Goal: Task Accomplishment & Management: Use online tool/utility

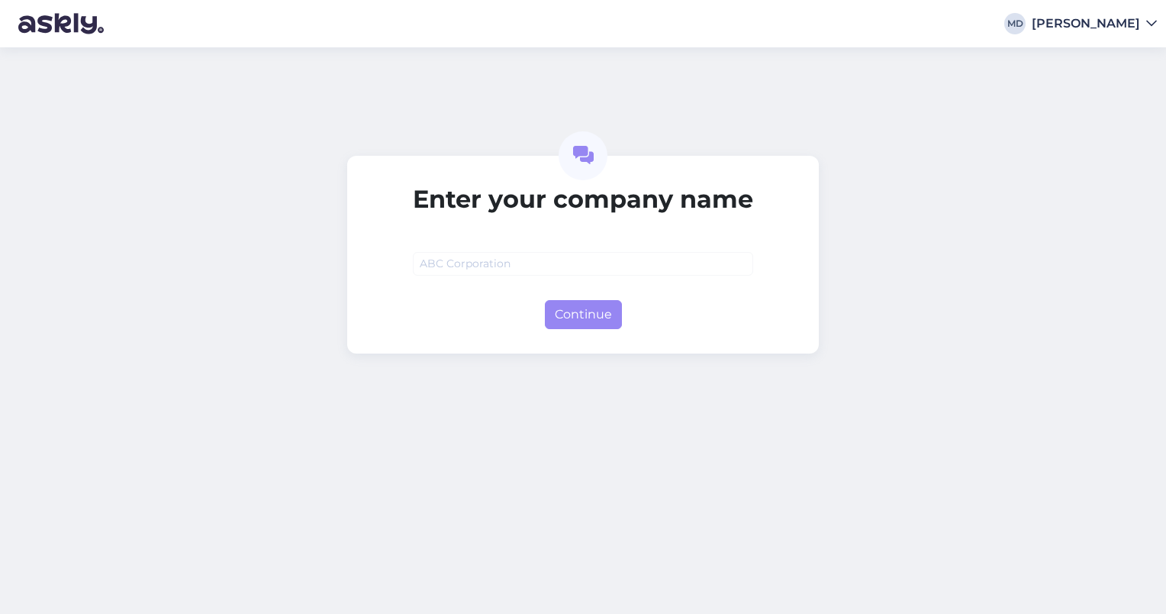
click at [1151, 23] on icon at bounding box center [1152, 24] width 11 height 12
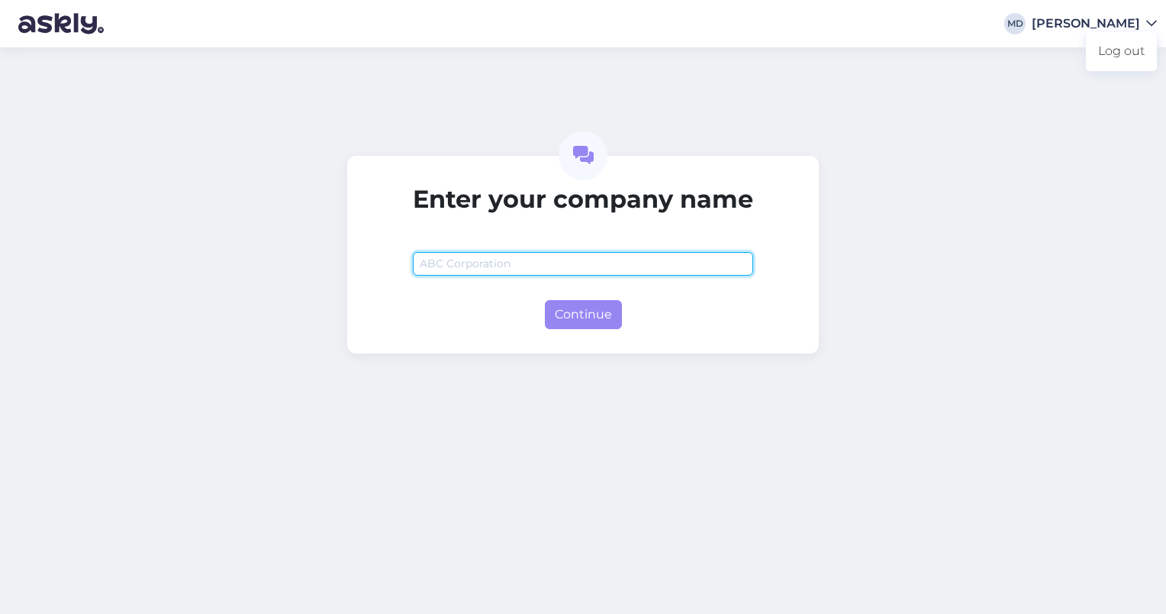
click at [486, 260] on input "text" at bounding box center [583, 264] width 340 height 24
type input "m"
type input "[PERSON_NAME]"
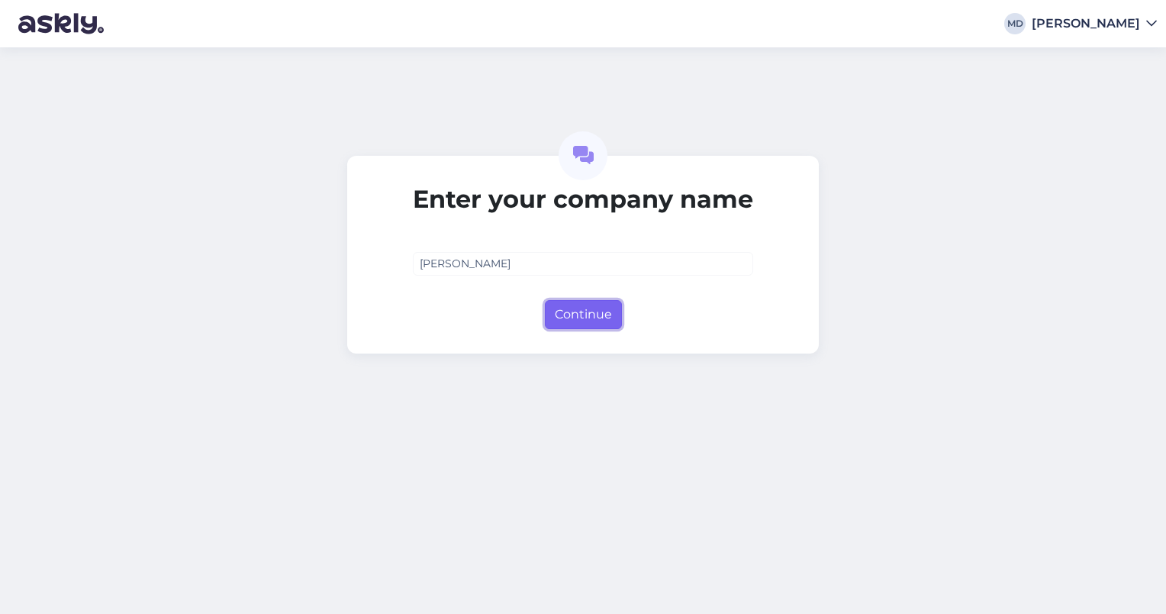
click at [571, 315] on button "Continue" at bounding box center [583, 314] width 77 height 29
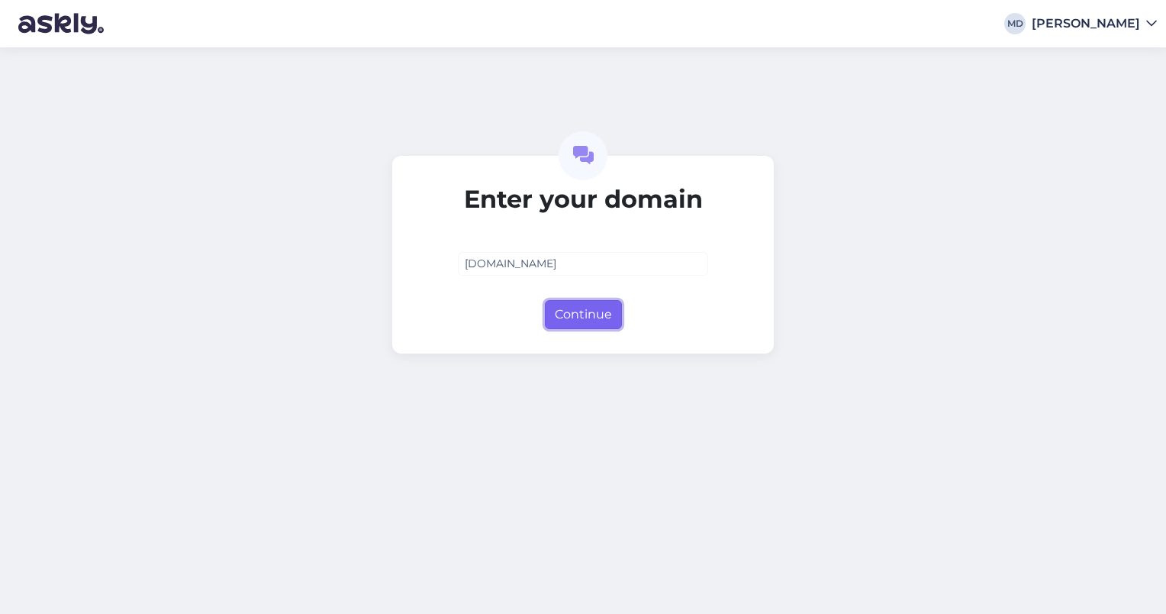
click at [600, 324] on button "Continue" at bounding box center [583, 314] width 77 height 29
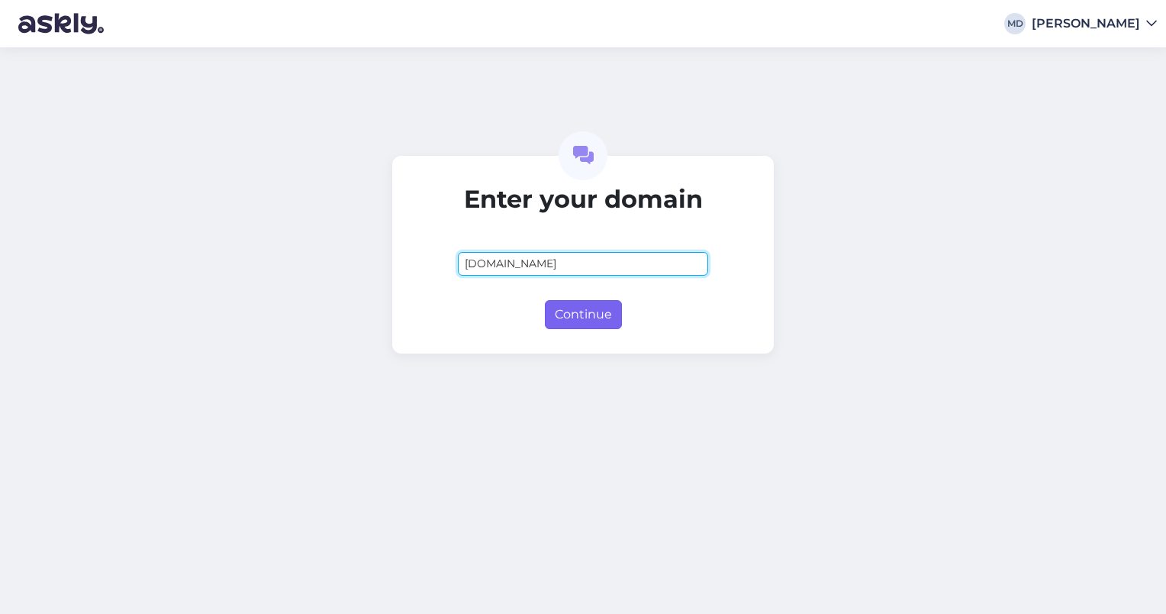
type input "[DOMAIN_NAME]"
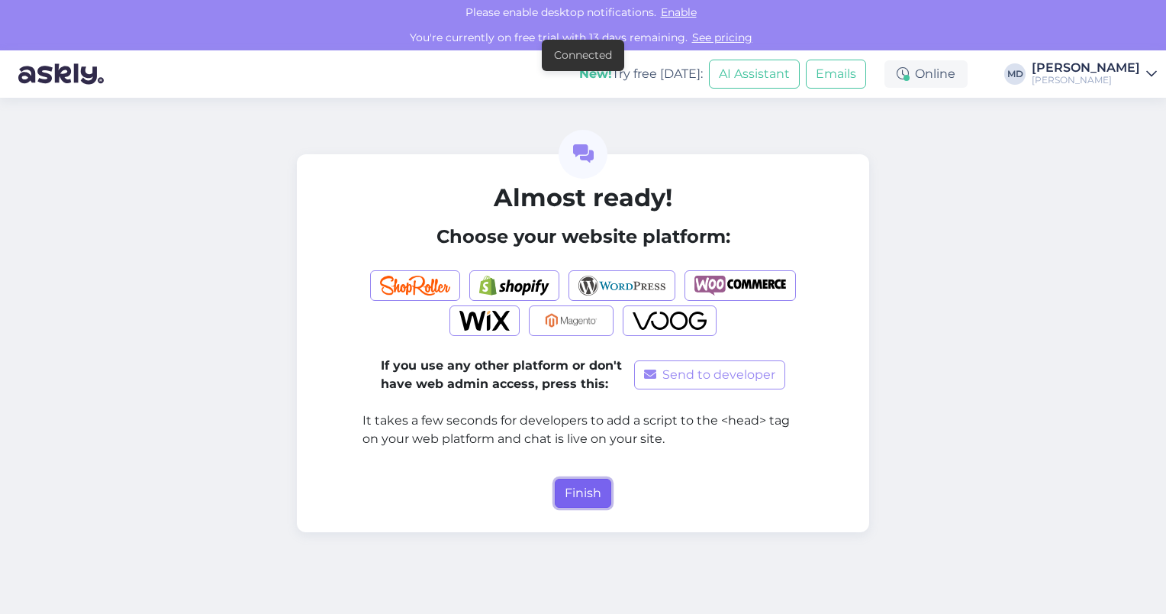
click at [597, 486] on button "Finish" at bounding box center [583, 493] width 56 height 29
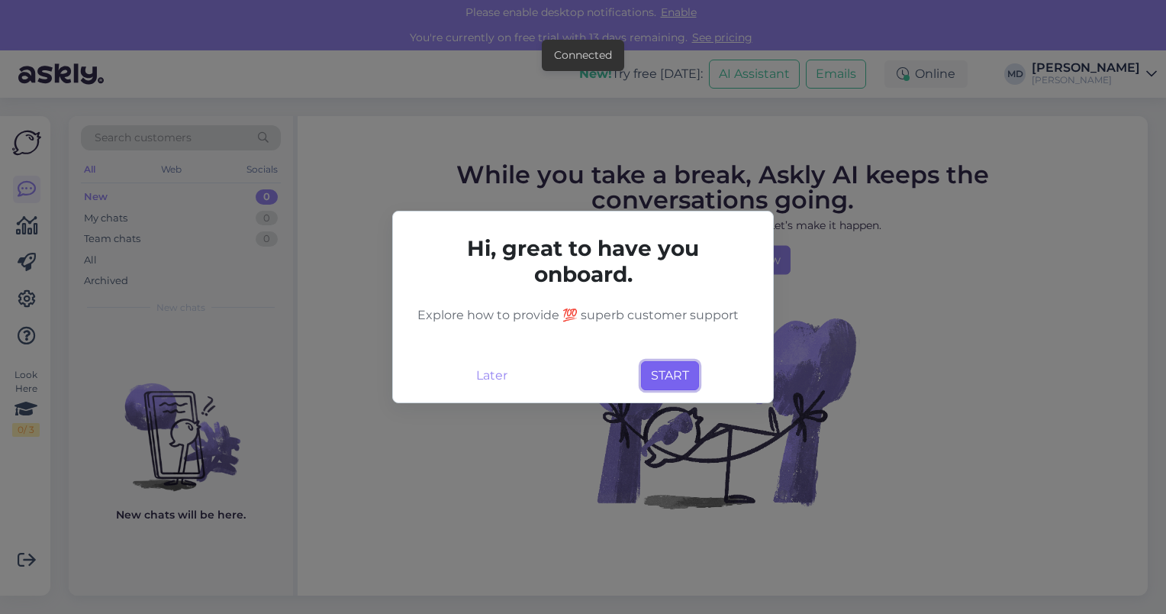
click at [669, 370] on button "START" at bounding box center [670, 375] width 58 height 29
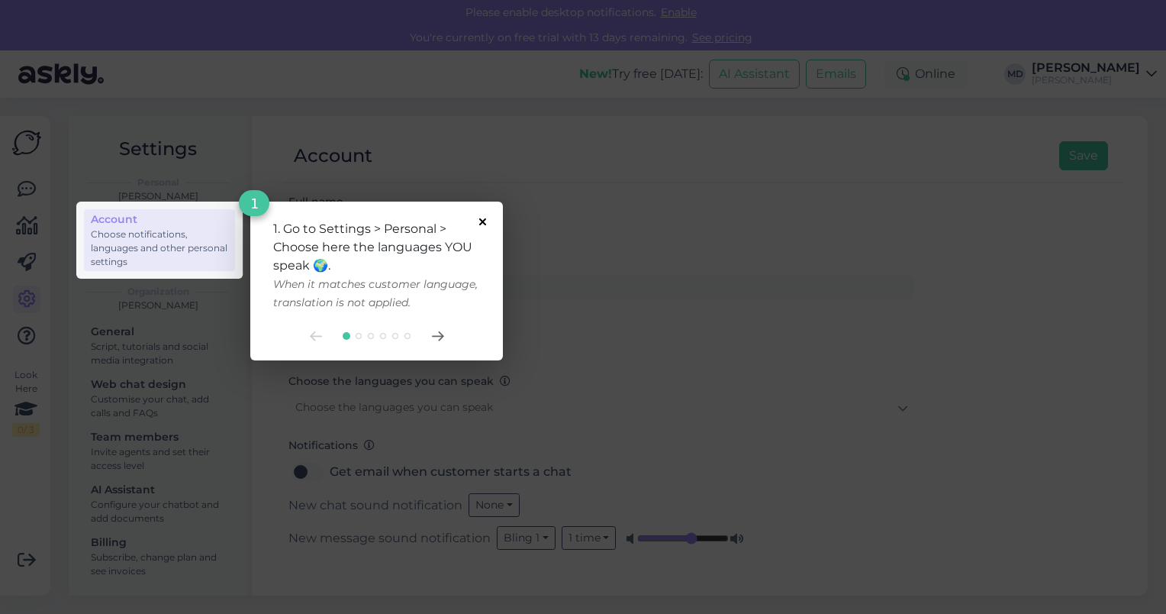
click at [486, 220] on icon at bounding box center [482, 221] width 7 height 7
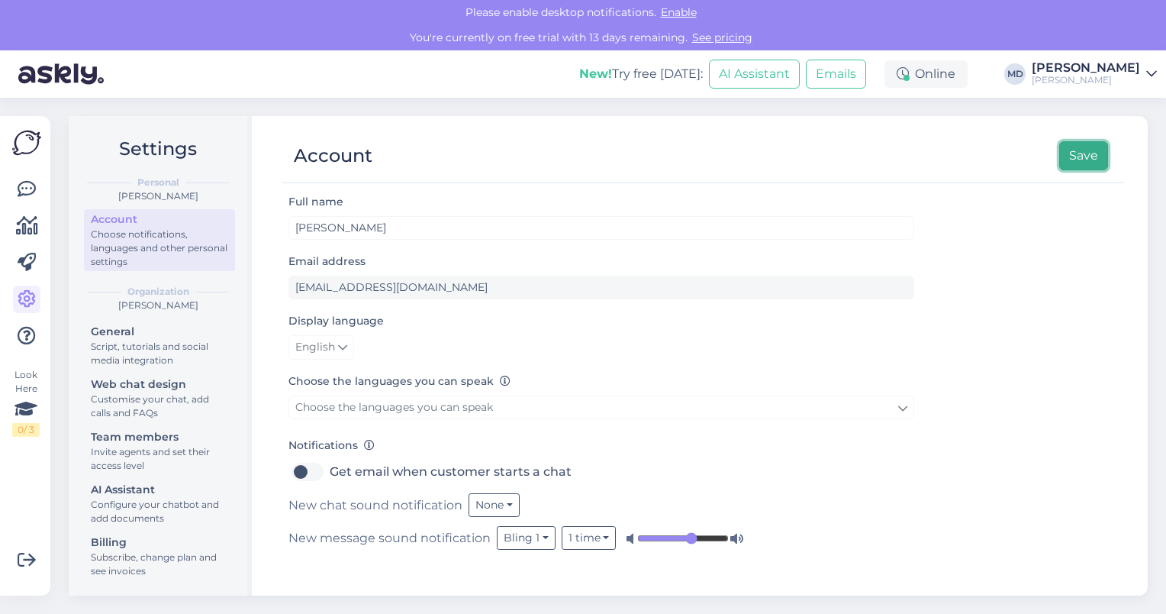
click at [1076, 162] on button "Save" at bounding box center [1084, 155] width 49 height 29
click at [23, 189] on icon at bounding box center [27, 189] width 18 height 18
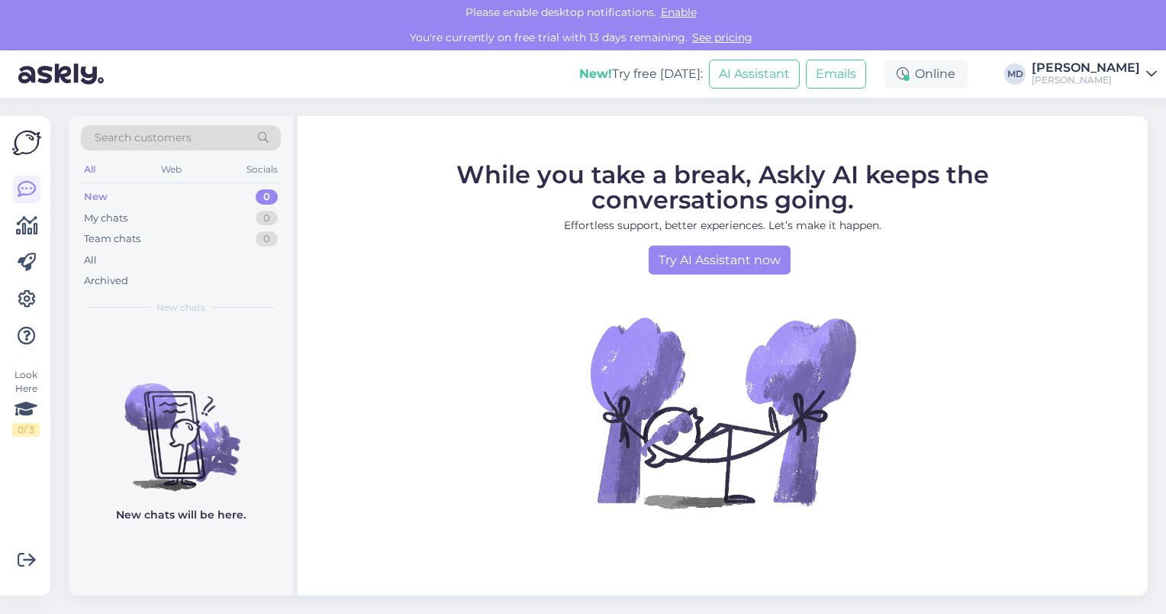
click at [99, 189] on div "New" at bounding box center [96, 196] width 24 height 15
click at [126, 223] on div "My chats" at bounding box center [106, 218] width 44 height 15
click at [768, 258] on link "Try AI Assistant now" at bounding box center [720, 259] width 142 height 29
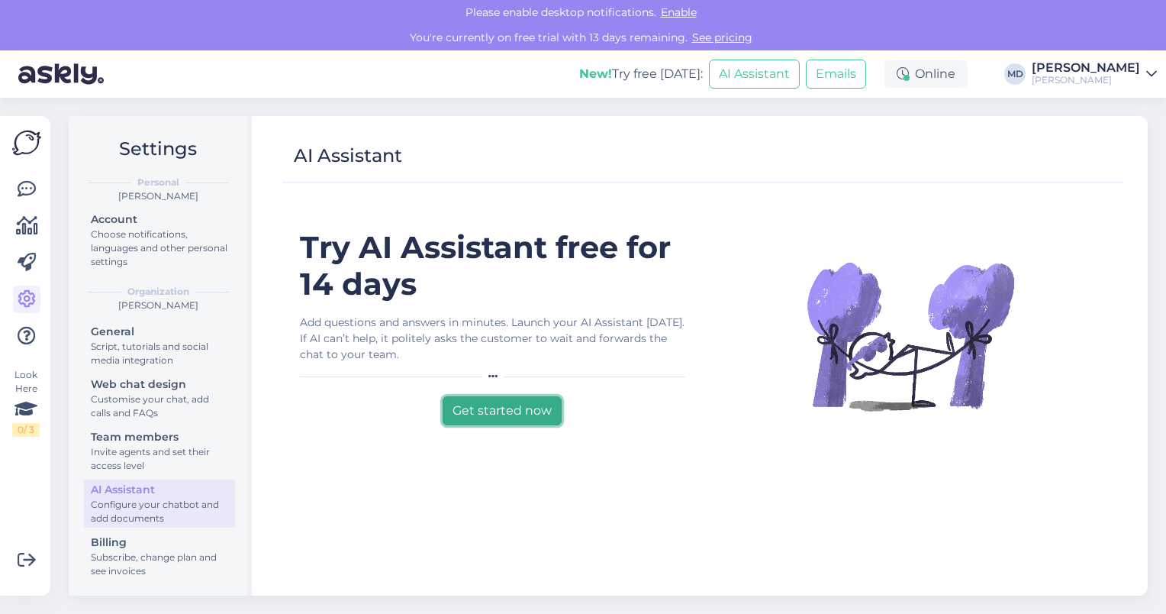
click at [492, 411] on button "Get started now" at bounding box center [502, 410] width 119 height 29
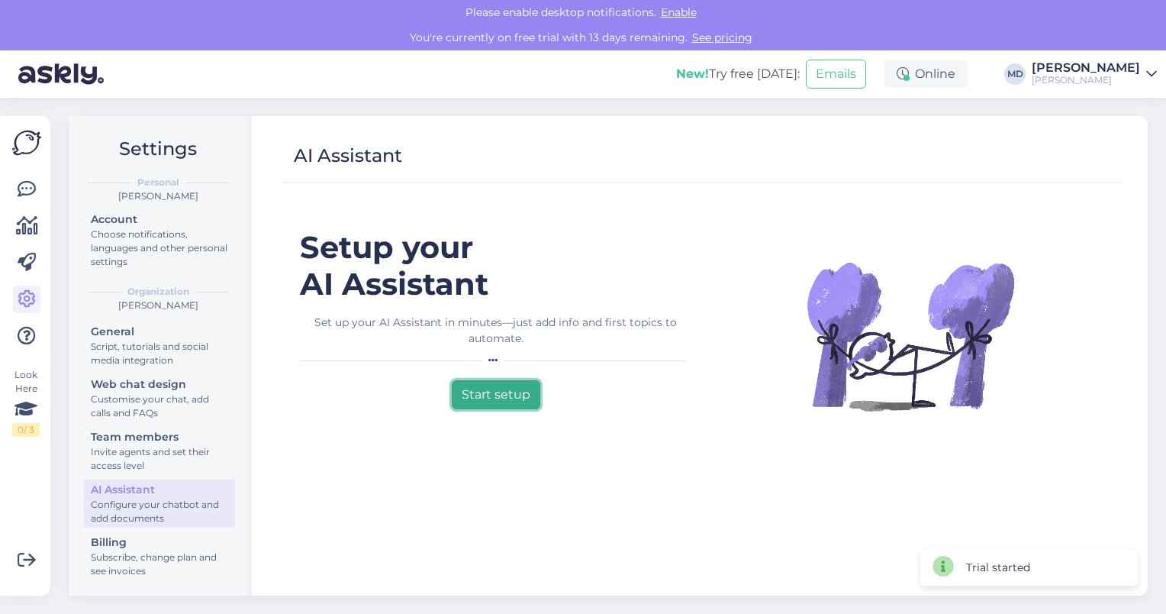
click at [495, 392] on button "Start setup" at bounding box center [496, 394] width 89 height 29
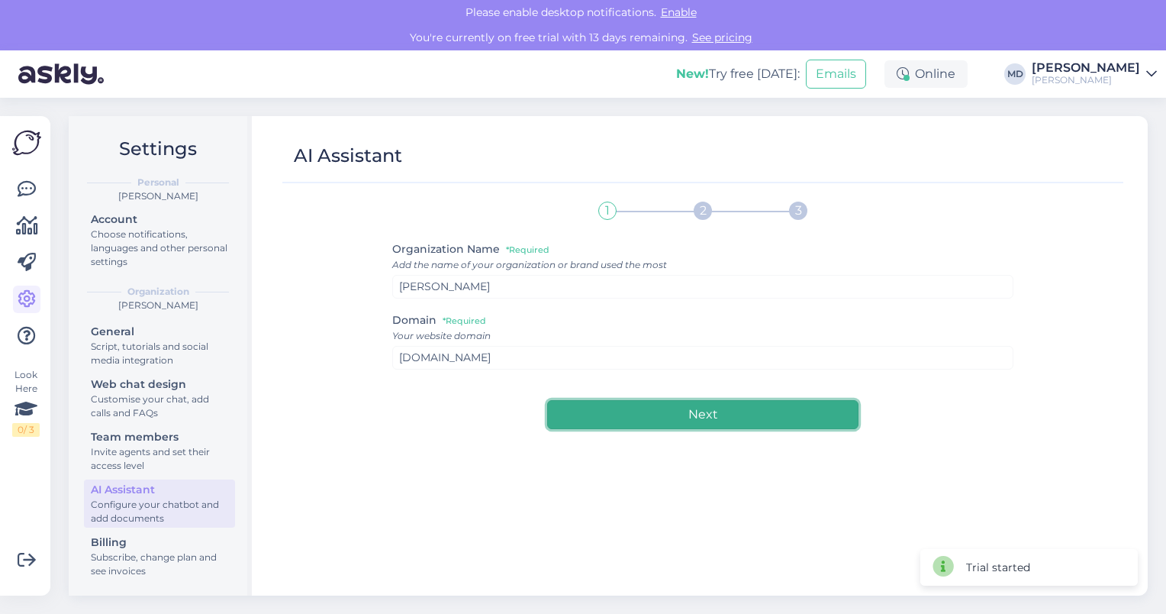
click at [695, 418] on button "Next" at bounding box center [702, 414] width 311 height 29
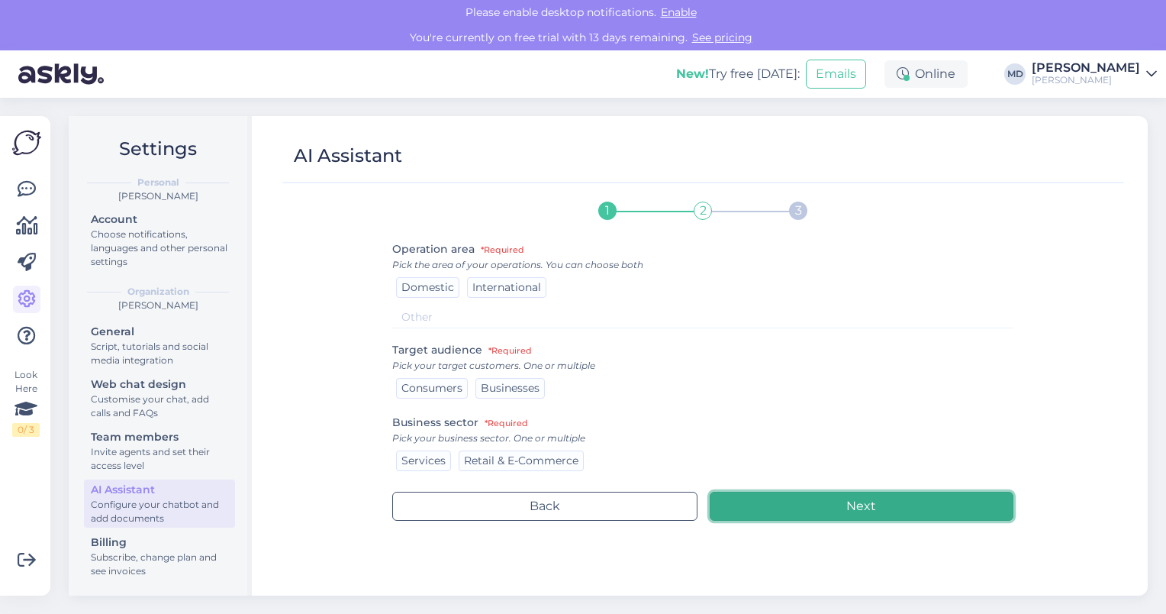
click at [860, 508] on button "Next" at bounding box center [862, 506] width 305 height 29
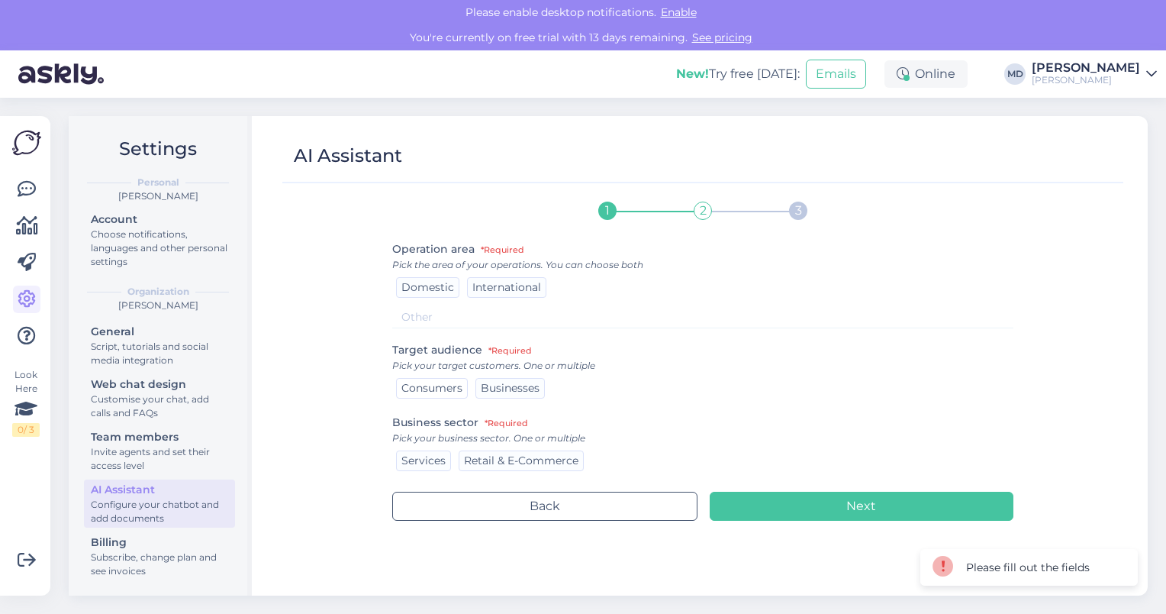
click at [437, 388] on span "Consumers" at bounding box center [432, 388] width 61 height 14
click at [423, 461] on span "Services" at bounding box center [424, 460] width 44 height 14
click at [443, 287] on span "Domestic" at bounding box center [428, 287] width 53 height 14
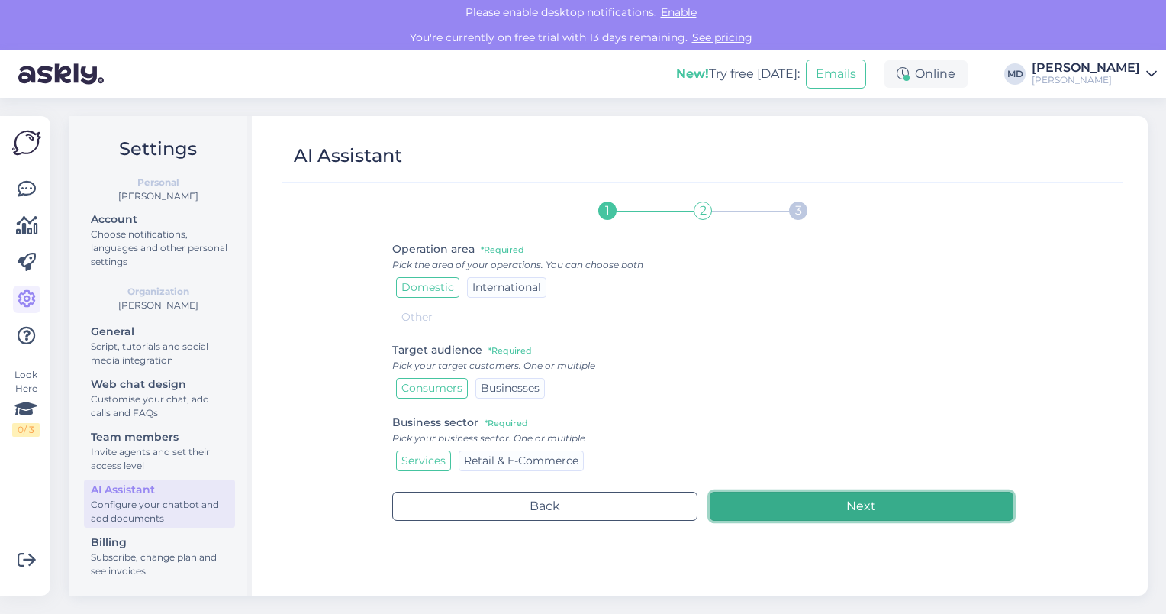
click at [873, 507] on button "Next" at bounding box center [862, 506] width 305 height 29
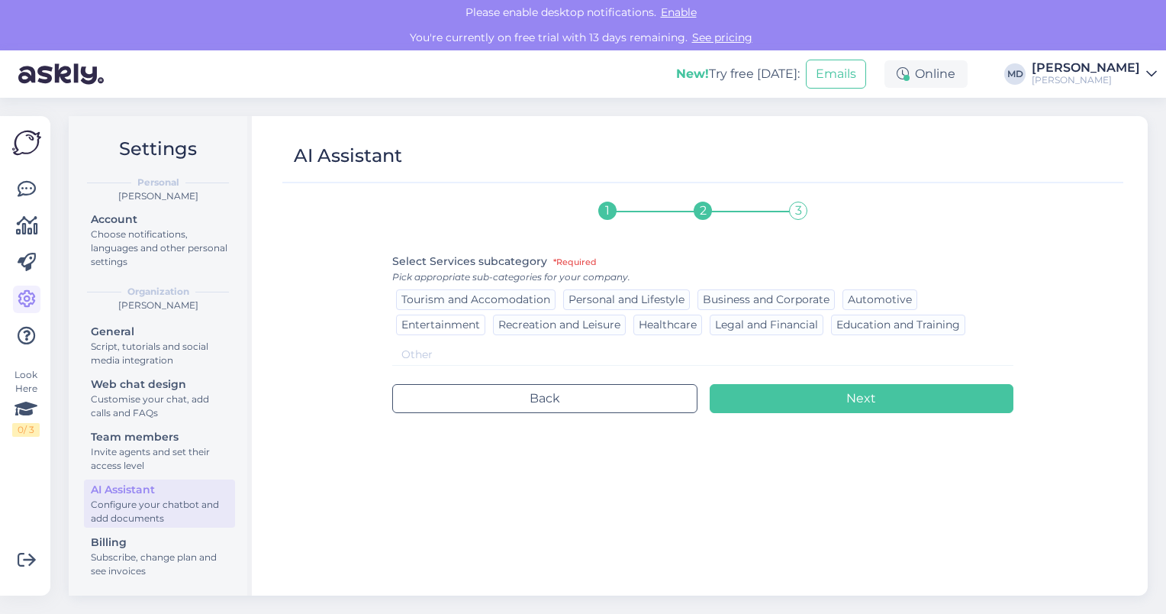
click at [452, 326] on span "Entertainment" at bounding box center [441, 325] width 79 height 14
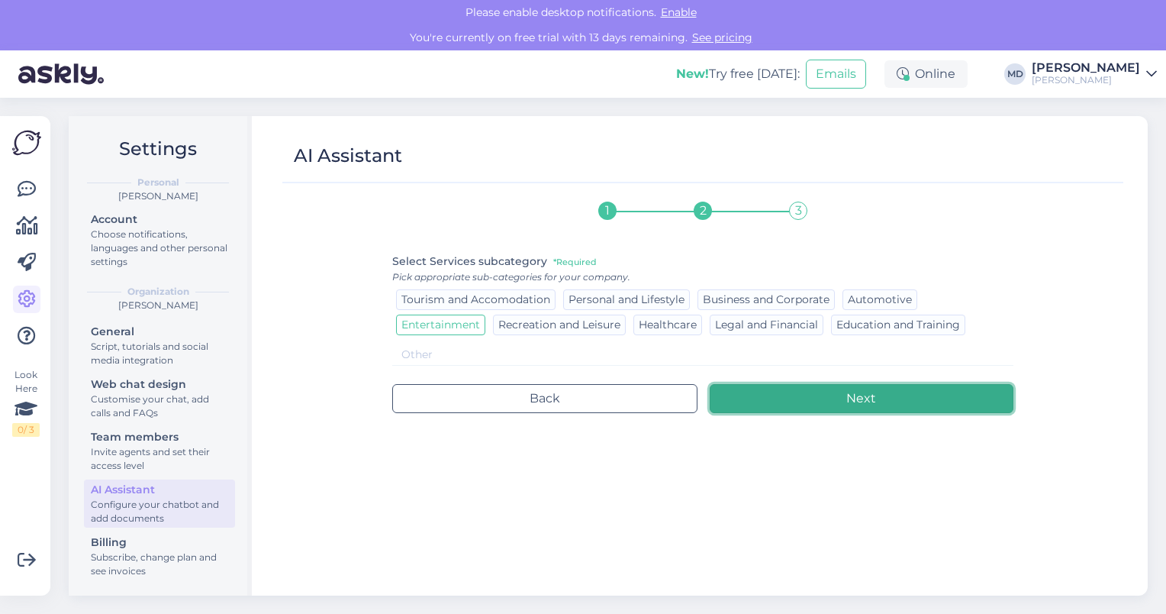
click at [849, 405] on button "Next" at bounding box center [862, 398] width 305 height 29
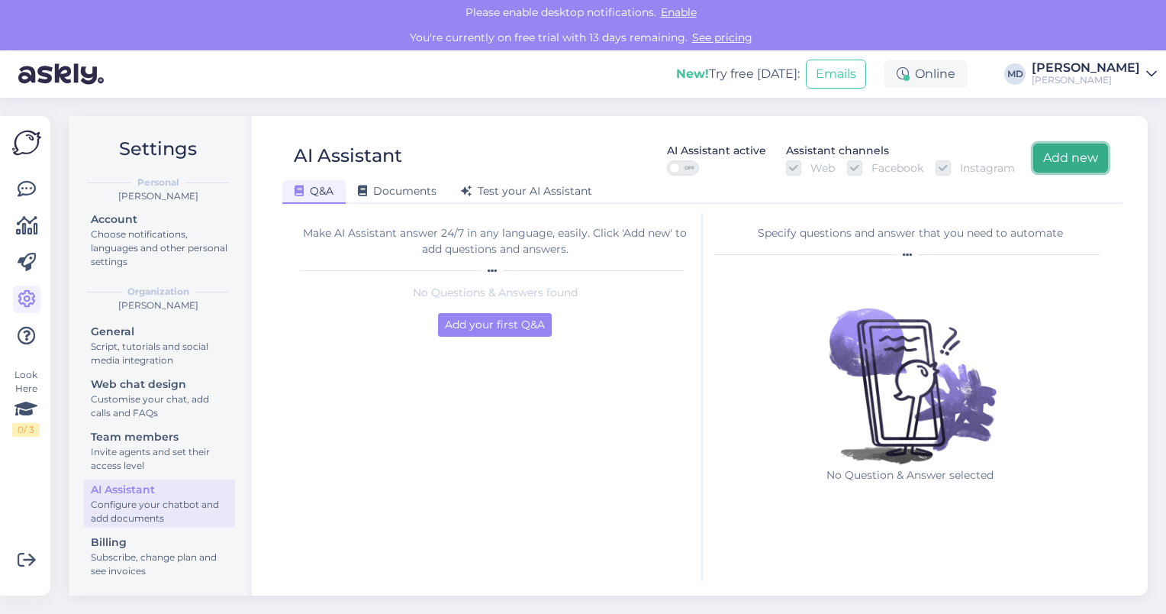
click at [1073, 162] on button "Add new" at bounding box center [1071, 158] width 75 height 29
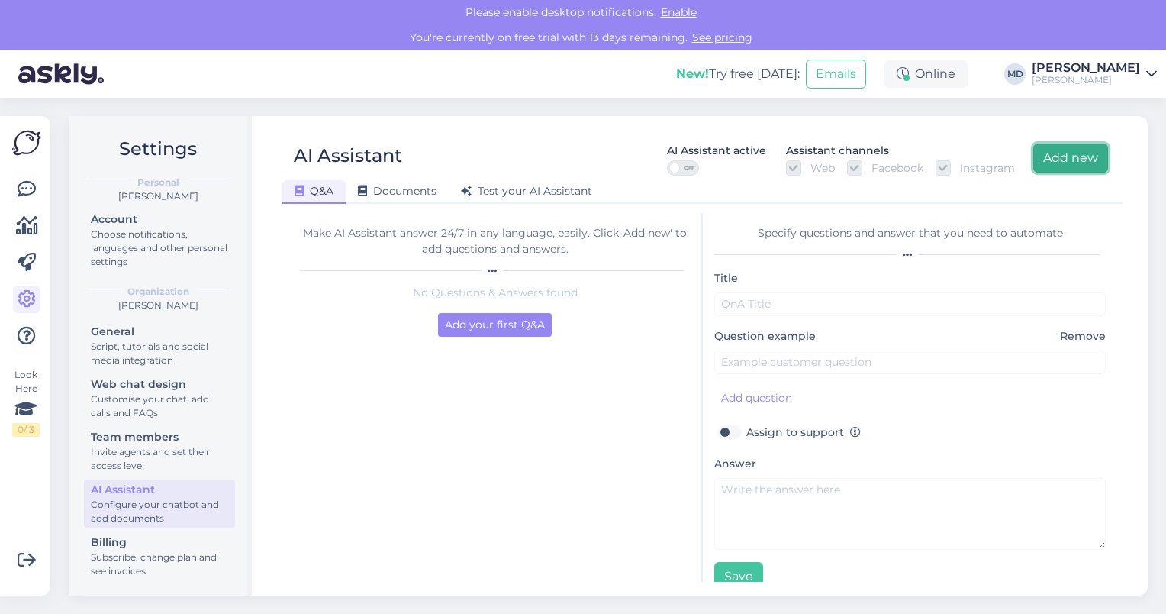
click at [1073, 162] on button "Add new" at bounding box center [1071, 158] width 75 height 29
click at [28, 191] on icon at bounding box center [27, 189] width 18 height 18
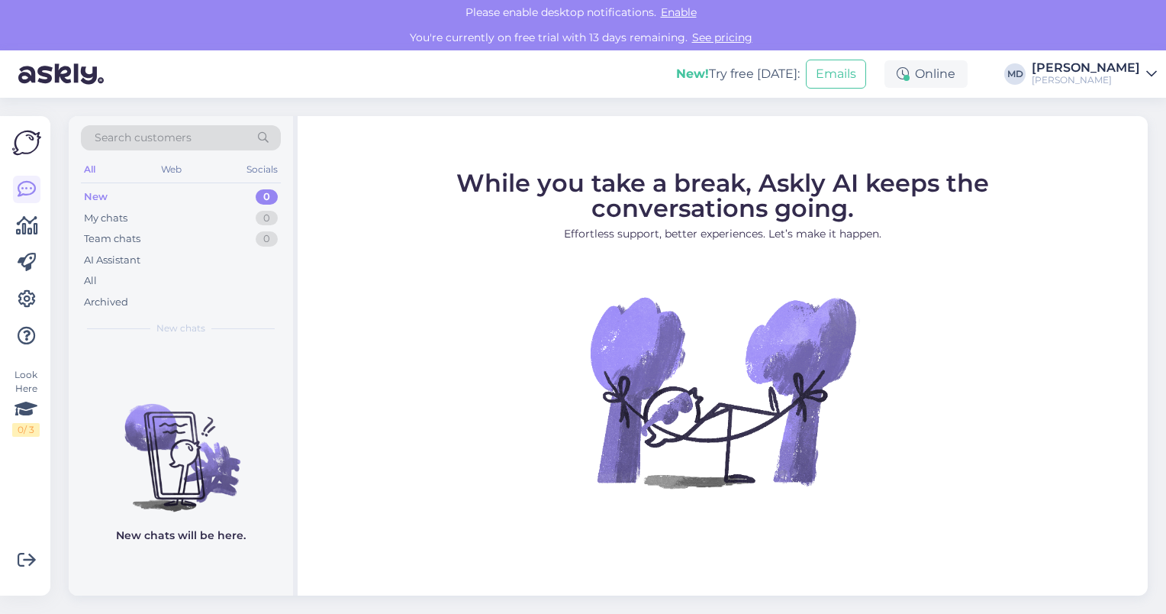
click at [24, 135] on img at bounding box center [26, 142] width 29 height 29
click at [27, 134] on img at bounding box center [26, 142] width 29 height 29
click at [25, 145] on img at bounding box center [26, 142] width 29 height 29
click at [20, 186] on icon at bounding box center [27, 189] width 18 height 18
click at [27, 145] on img at bounding box center [26, 142] width 29 height 29
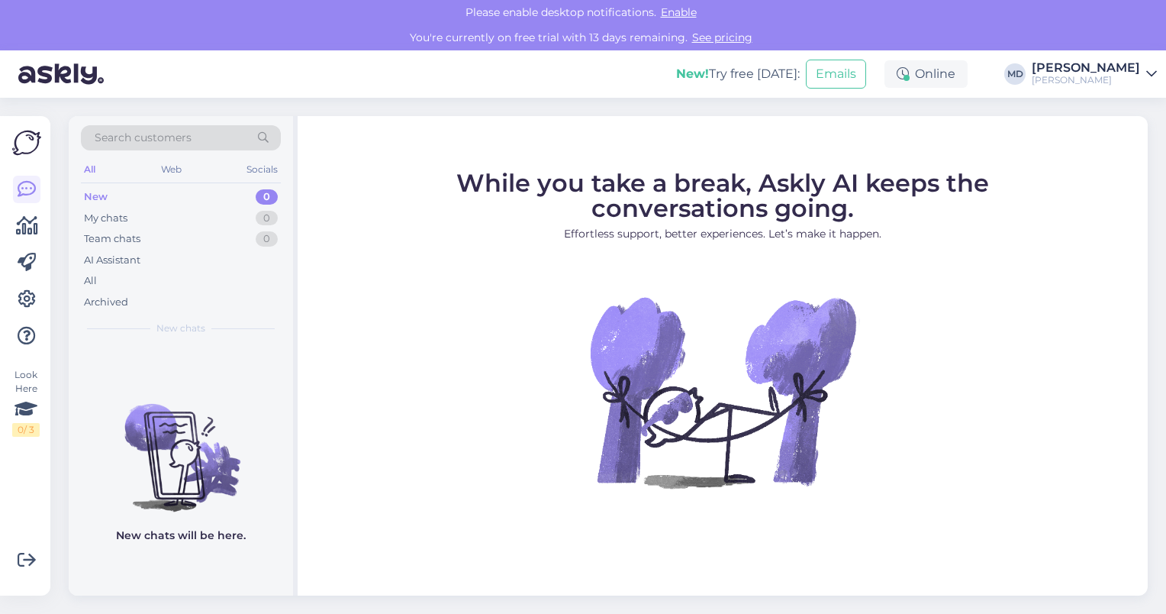
click at [27, 147] on img at bounding box center [26, 142] width 29 height 29
click at [120, 218] on div "My chats" at bounding box center [106, 218] width 44 height 15
click at [182, 445] on img at bounding box center [181, 444] width 224 height 137
click at [185, 454] on img at bounding box center [181, 444] width 224 height 137
click at [588, 397] on img at bounding box center [723, 391] width 275 height 275
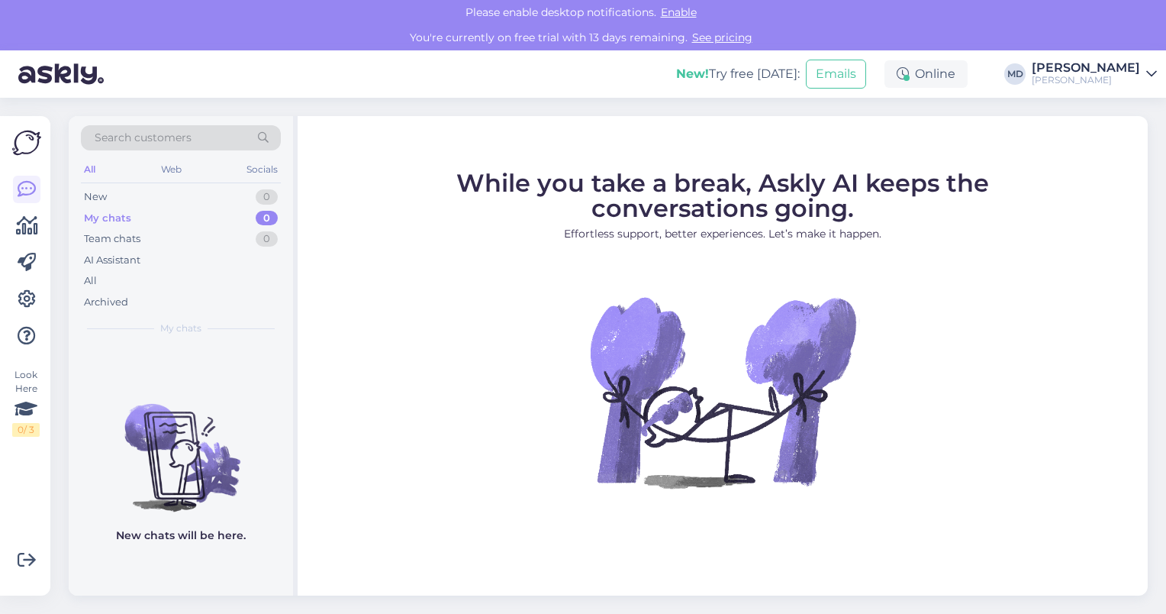
click at [447, 348] on figure "While you take a break, Askly AI keeps the conversations going. Effortless supp…" at bounding box center [722, 350] width 823 height 358
click at [176, 321] on span "My chats" at bounding box center [180, 328] width 41 height 14
click at [160, 550] on figcaption "New chats will be here." at bounding box center [181, 542] width 130 height 28
click at [22, 561] on icon at bounding box center [27, 560] width 18 height 18
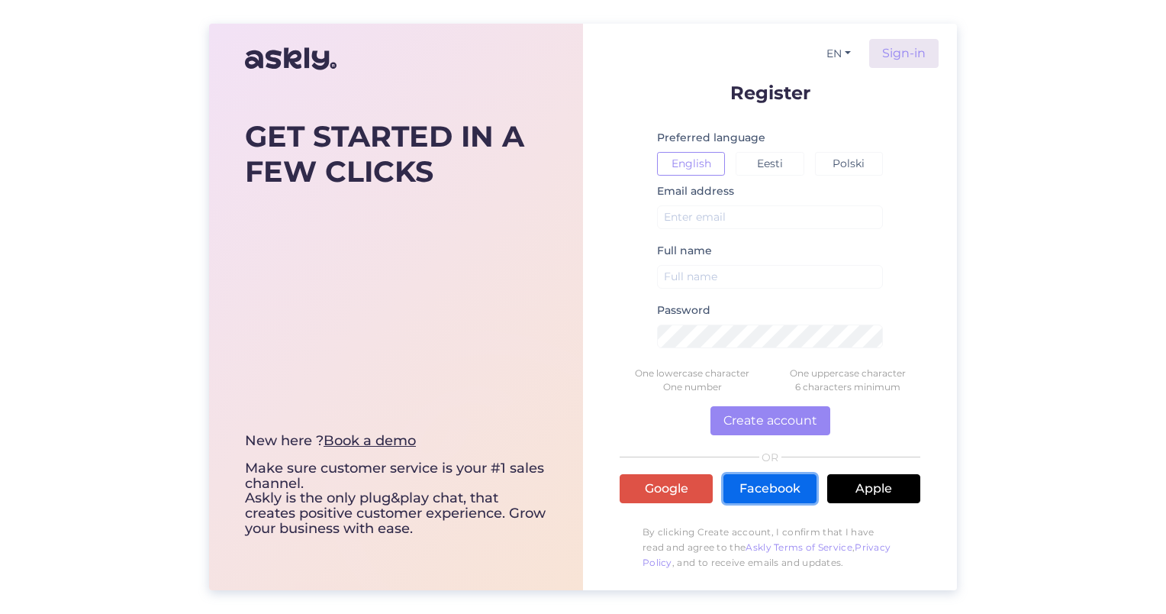
click at [782, 495] on link "Facebook" at bounding box center [770, 488] width 93 height 29
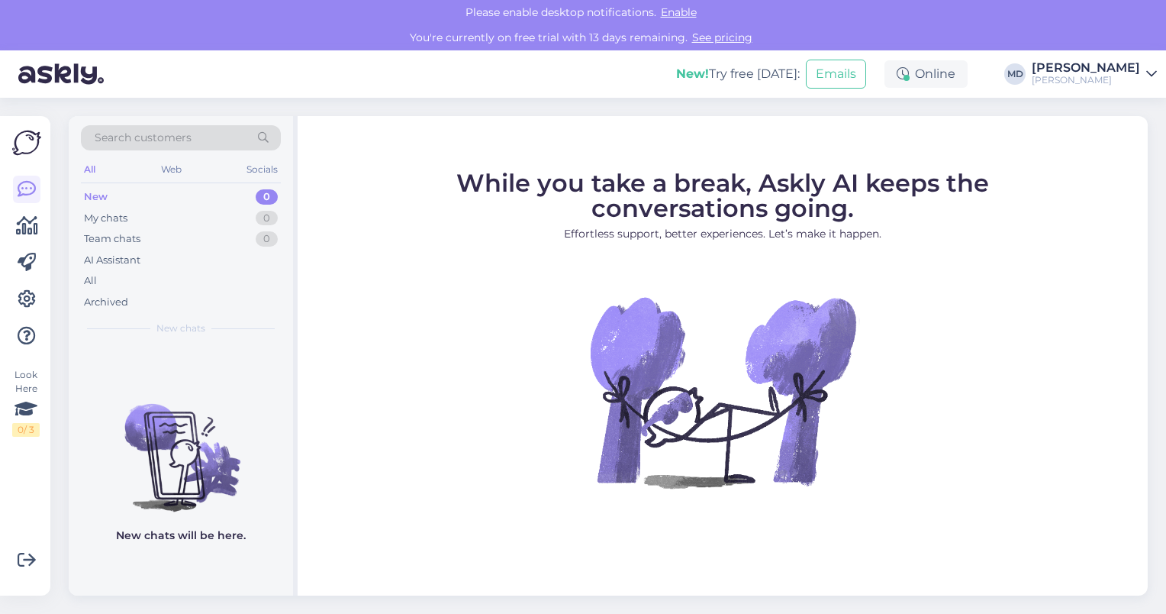
click at [273, 192] on div "0" at bounding box center [267, 196] width 22 height 15
click at [132, 220] on div "My chats 0" at bounding box center [181, 218] width 200 height 21
click at [199, 537] on p "New chats will be here." at bounding box center [181, 536] width 130 height 16
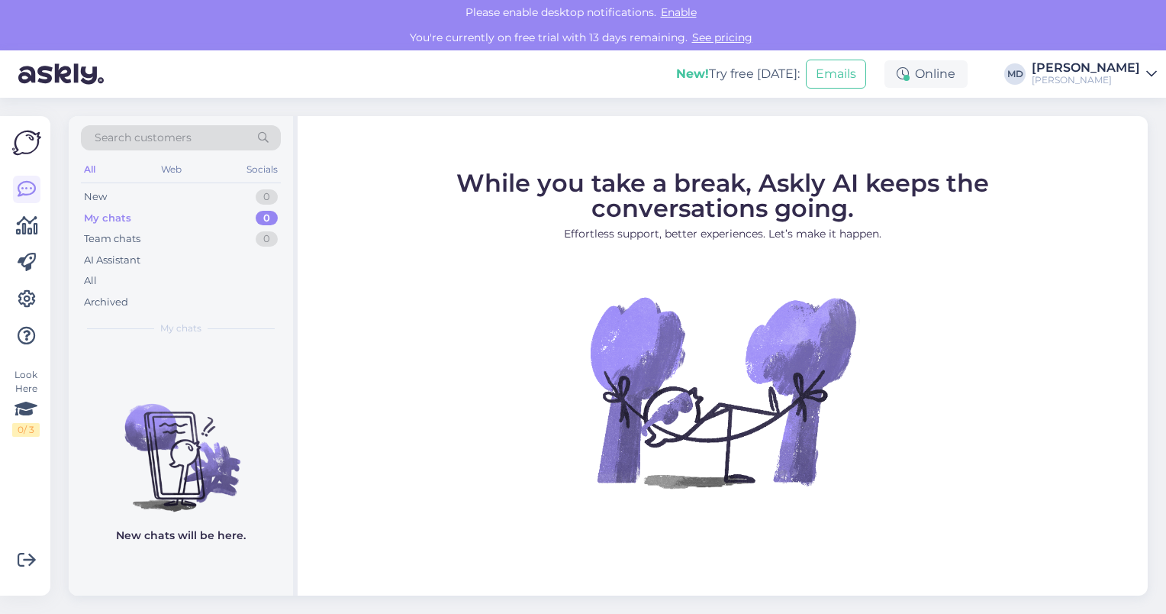
click at [797, 76] on div "New! Try free [DATE]:" at bounding box center [738, 74] width 124 height 18
click at [964, 77] on div "Online" at bounding box center [926, 73] width 83 height 27
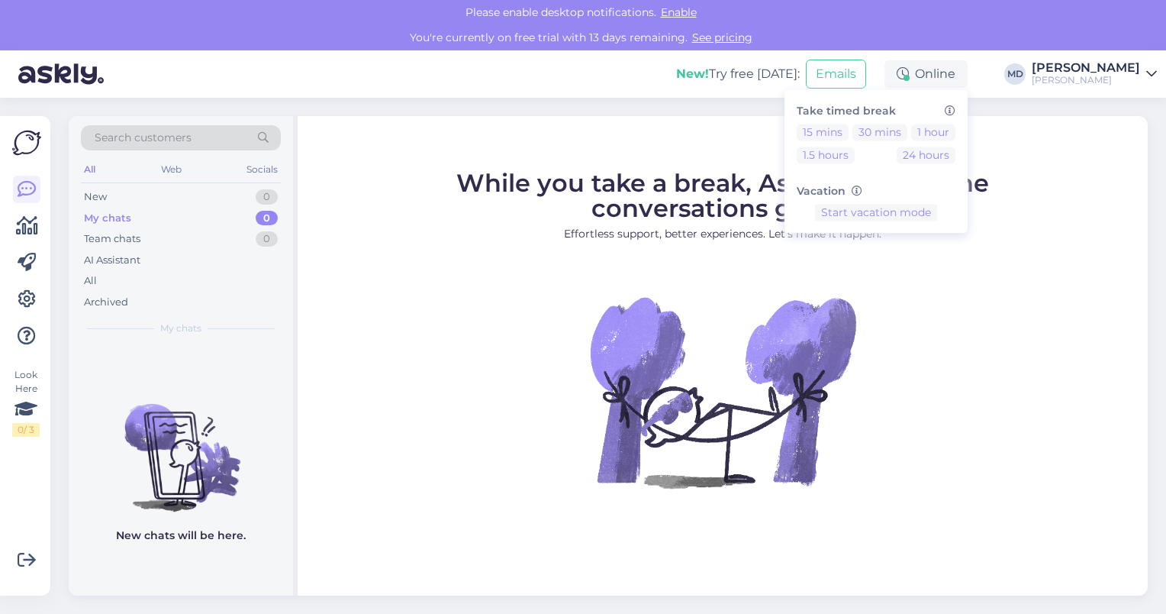
click at [934, 357] on figure "While you take a break, Askly AI keeps the conversations going. Effortless supp…" at bounding box center [722, 350] width 823 height 358
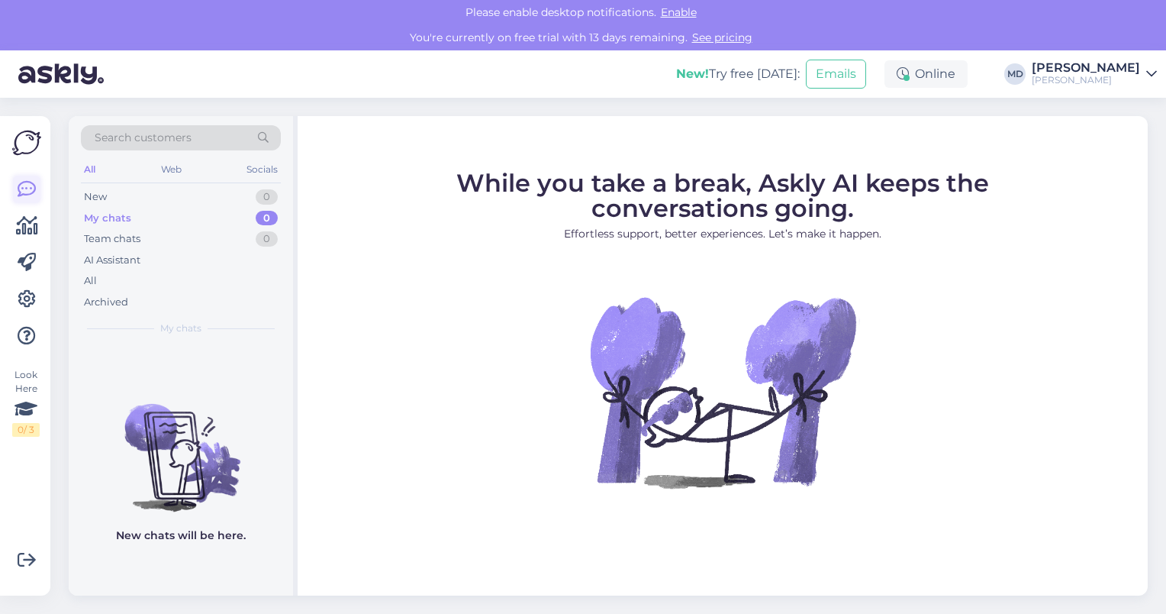
click at [29, 195] on icon at bounding box center [27, 189] width 18 height 18
click at [120, 131] on span "Search customers" at bounding box center [143, 138] width 97 height 16
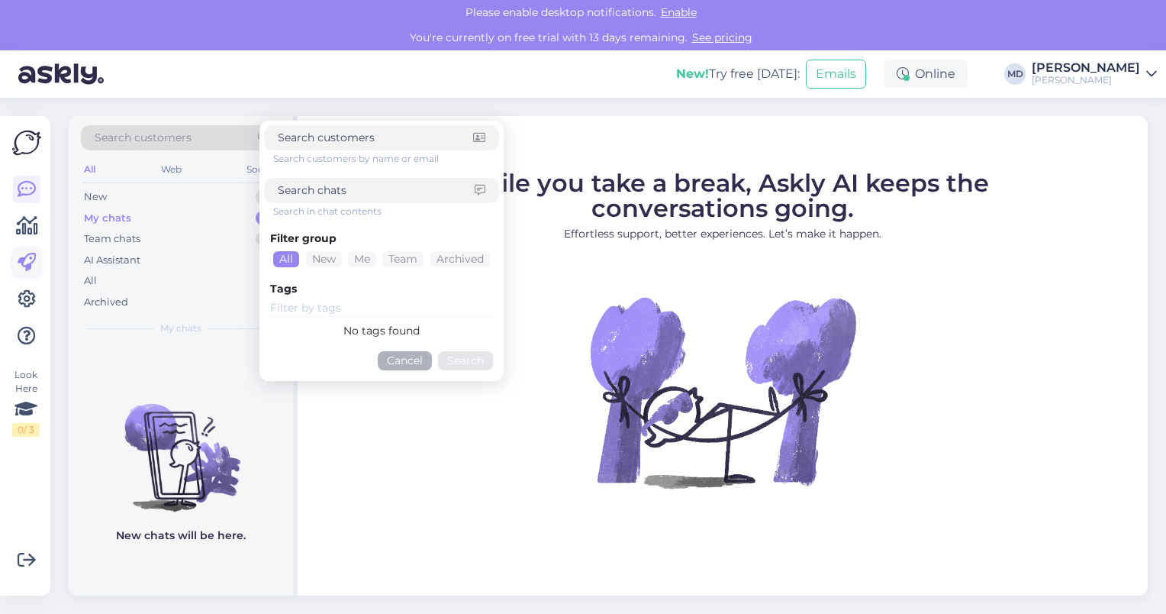
click at [31, 257] on icon at bounding box center [27, 262] width 18 height 18
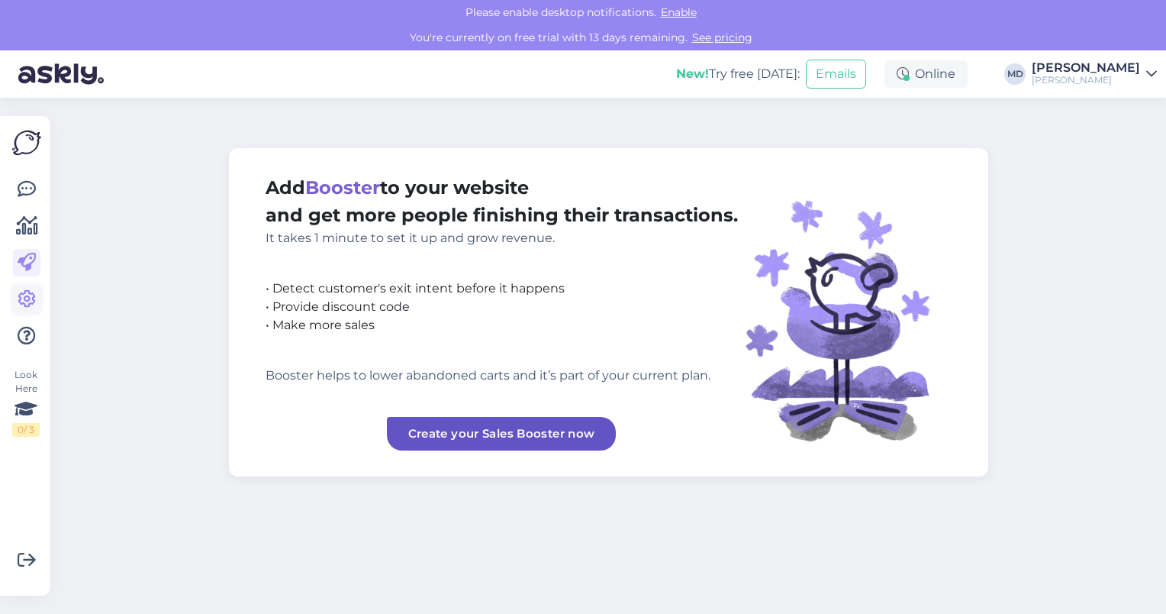
click at [24, 296] on icon at bounding box center [27, 299] width 18 height 18
